Goal: Navigation & Orientation: Find specific page/section

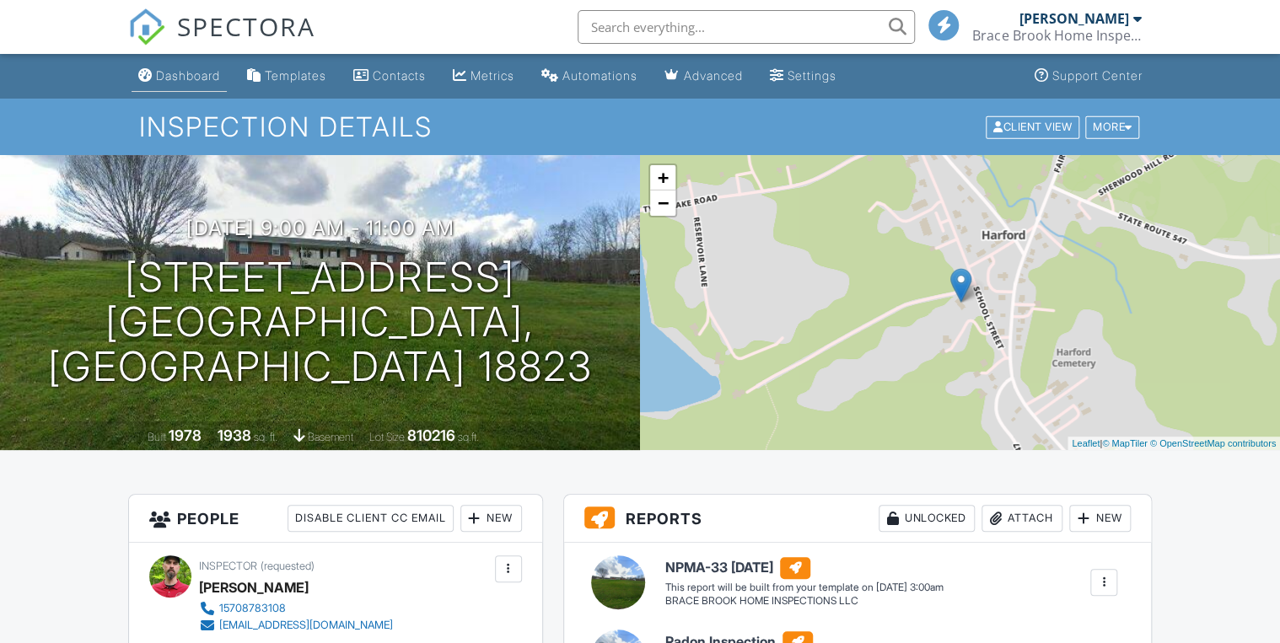
click at [187, 67] on link "Dashboard" at bounding box center [179, 76] width 95 height 31
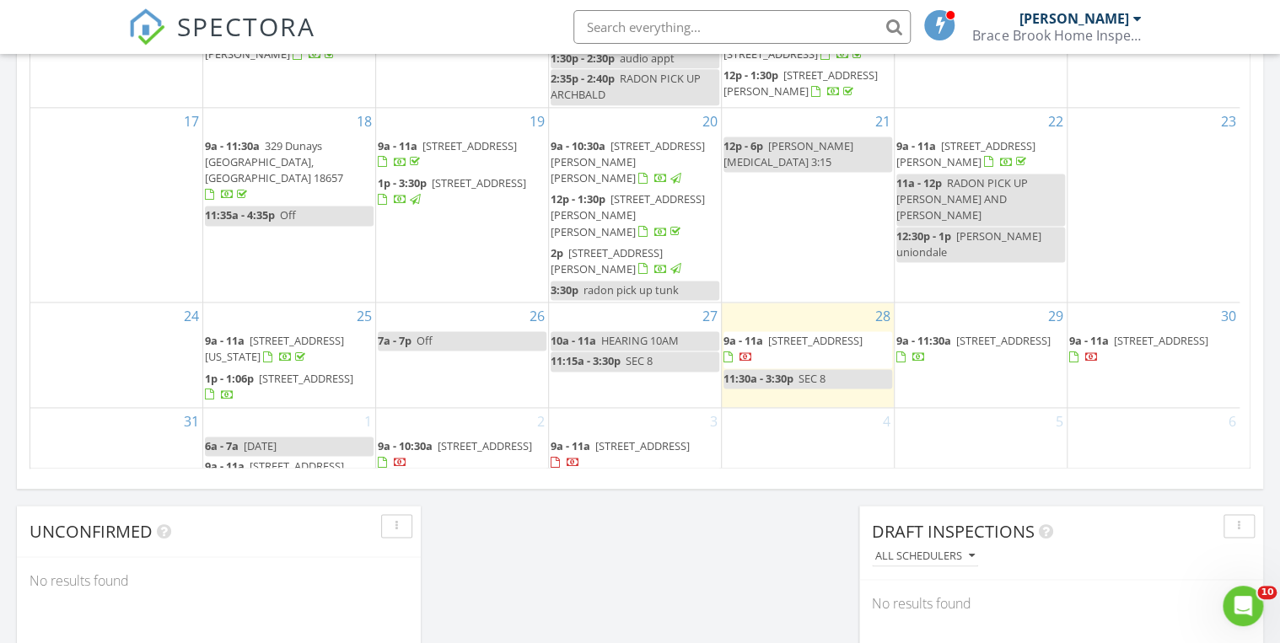
scroll to position [104, 0]
